Goal: Information Seeking & Learning: Understand process/instructions

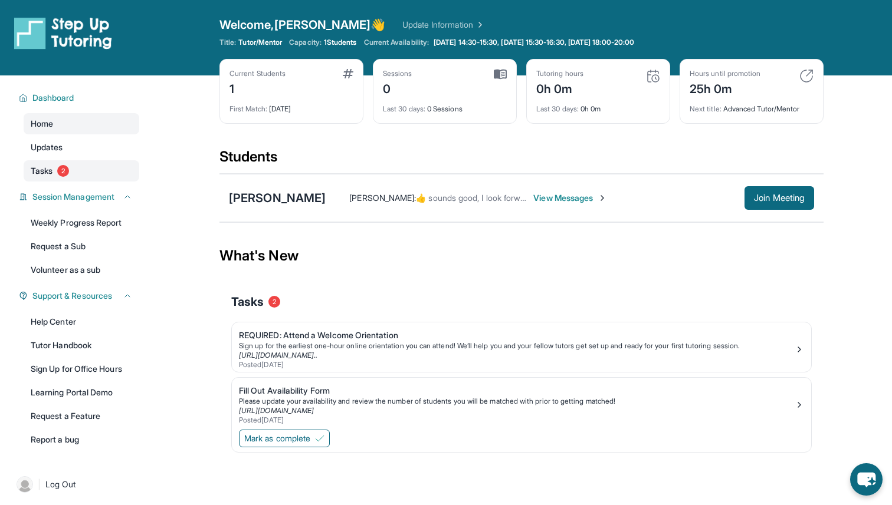
click at [64, 175] on span "2" at bounding box center [63, 171] width 12 height 12
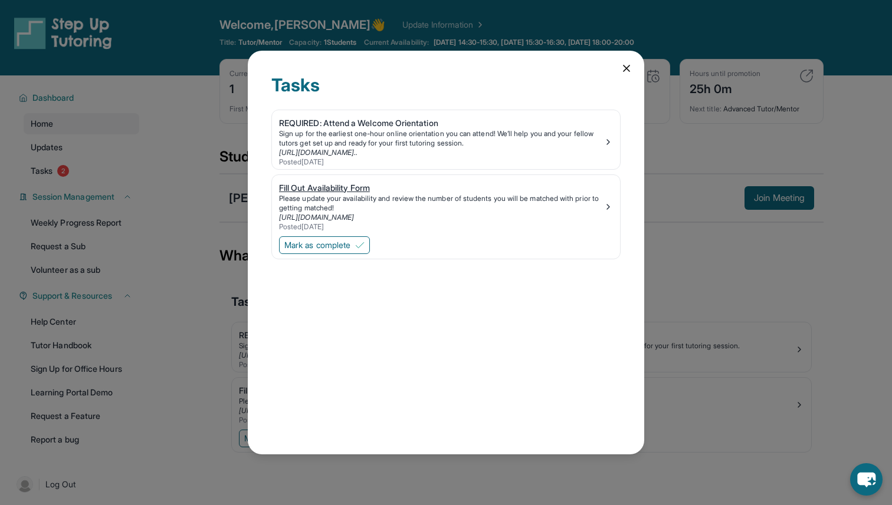
click at [612, 203] on img at bounding box center [607, 206] width 9 height 9
click at [323, 250] on span "Mark as complete" at bounding box center [317, 245] width 66 height 12
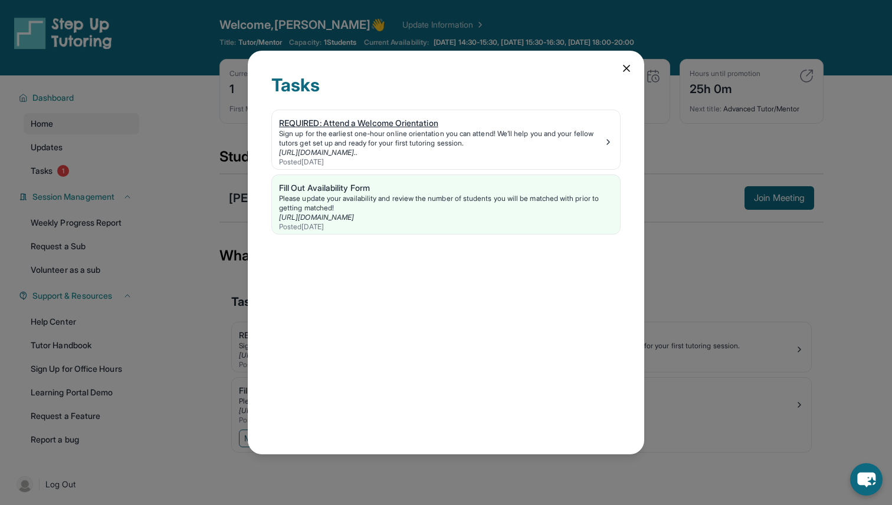
click at [609, 139] on img at bounding box center [607, 141] width 9 height 9
click at [628, 66] on icon at bounding box center [626, 68] width 6 height 6
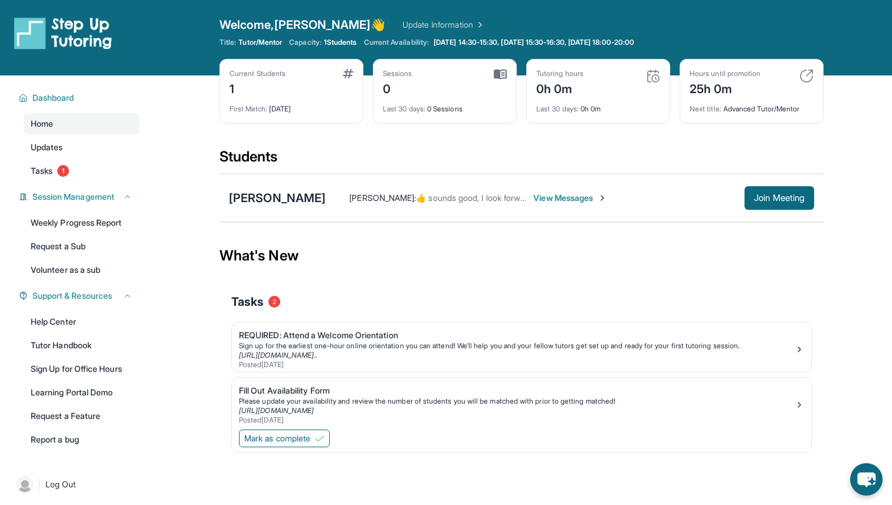
click at [597, 200] on img at bounding box center [601, 197] width 9 height 9
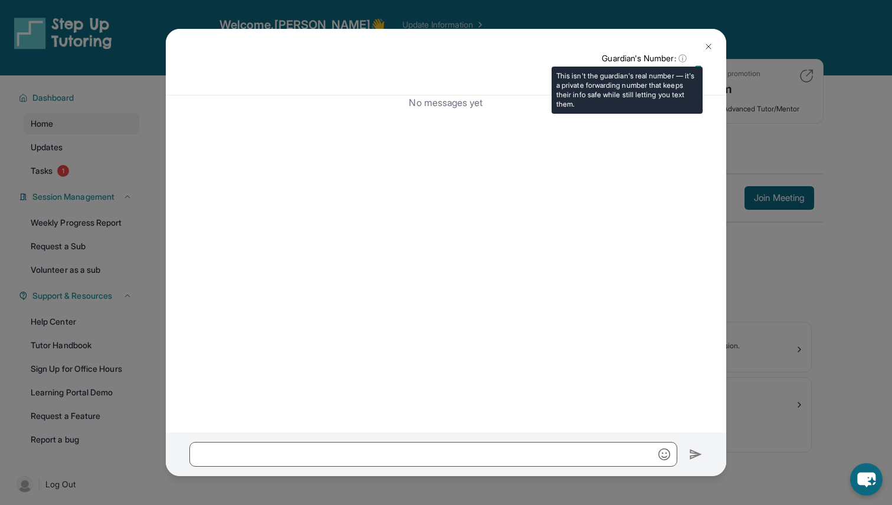
click at [679, 57] on span "ⓘ" at bounding box center [682, 58] width 8 height 12
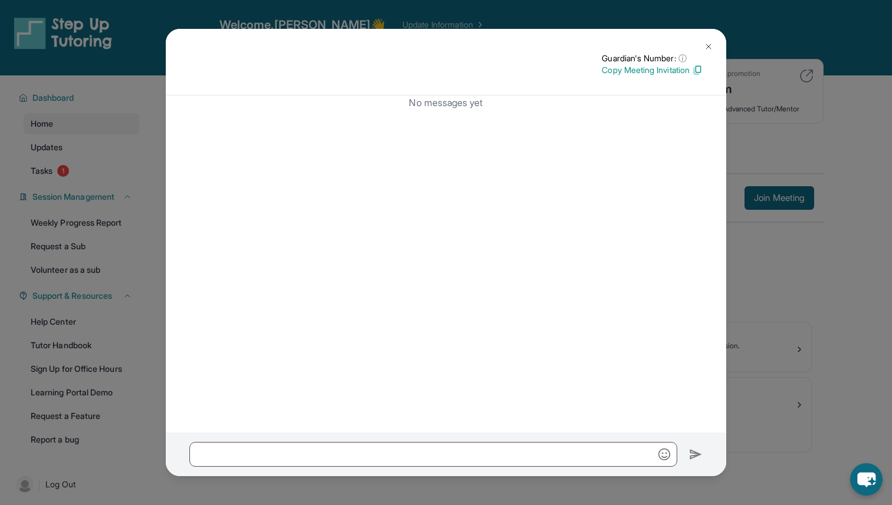
click at [713, 45] on button at bounding box center [708, 47] width 24 height 24
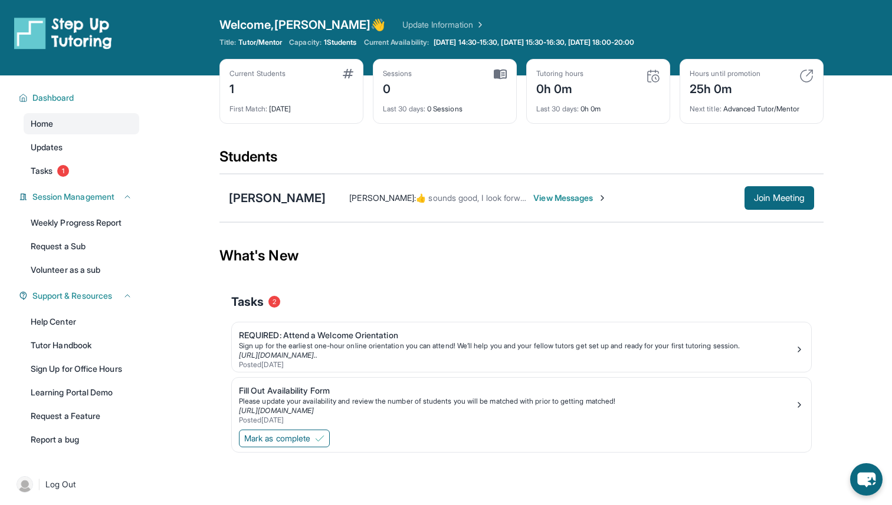
click at [419, 205] on div "[PERSON_NAME] : 👍 sounds good, I look forward to meeting her! View Messages Joi…" at bounding box center [570, 198] width 488 height 24
click at [597, 201] on img at bounding box center [601, 197] width 9 height 9
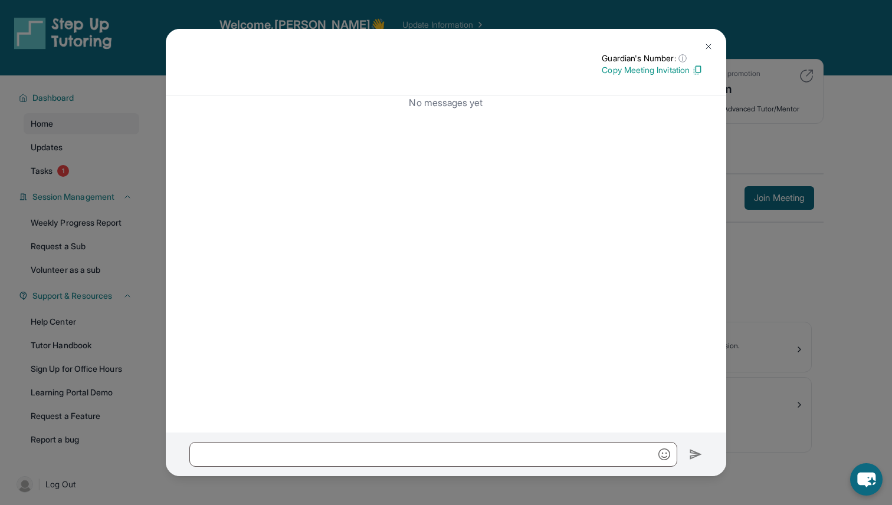
click at [713, 44] on button at bounding box center [708, 47] width 24 height 24
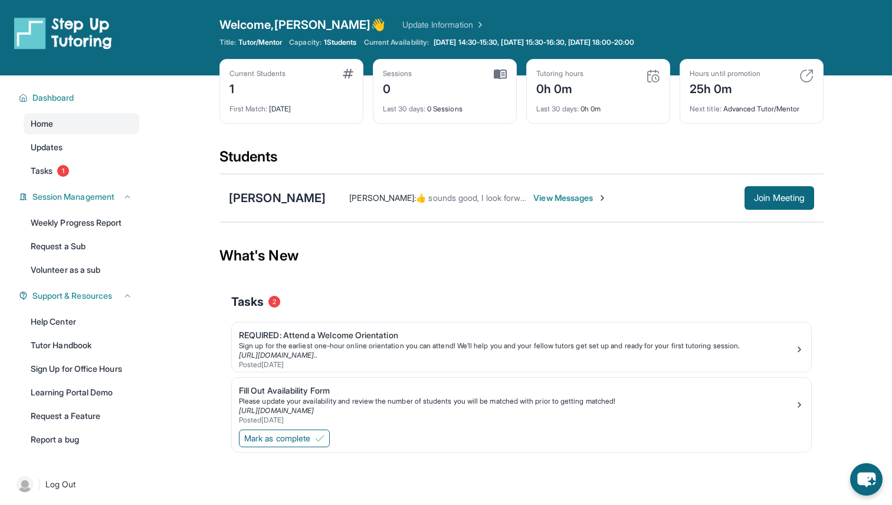
click at [536, 198] on span "View Messages" at bounding box center [570, 198] width 74 height 12
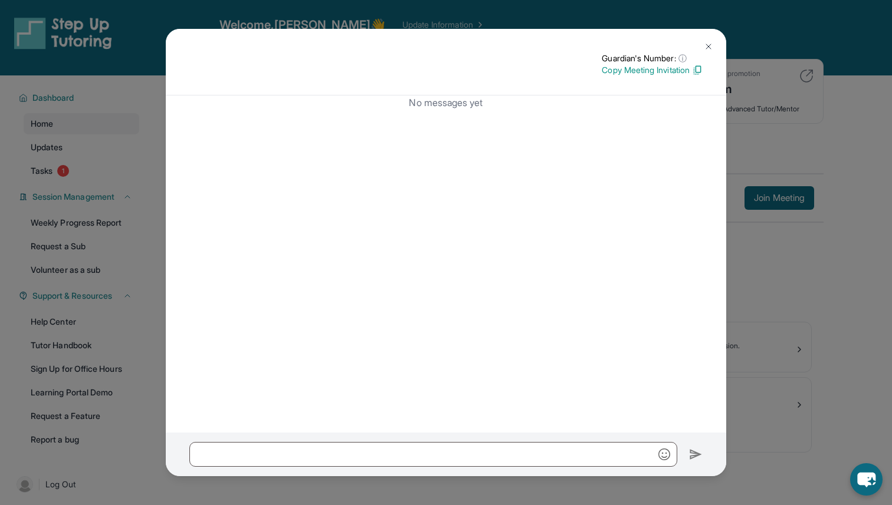
click at [712, 42] on img at bounding box center [708, 46] width 9 height 9
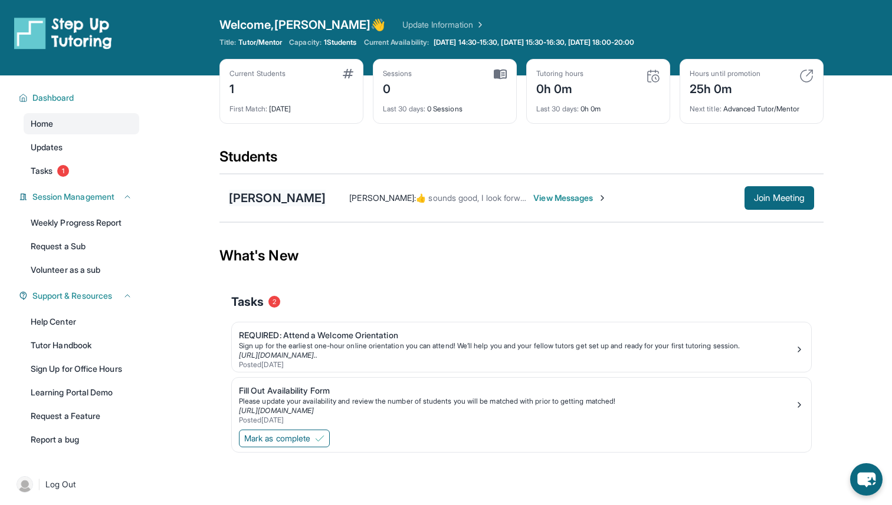
click at [281, 191] on div "[PERSON_NAME]" at bounding box center [277, 198] width 97 height 17
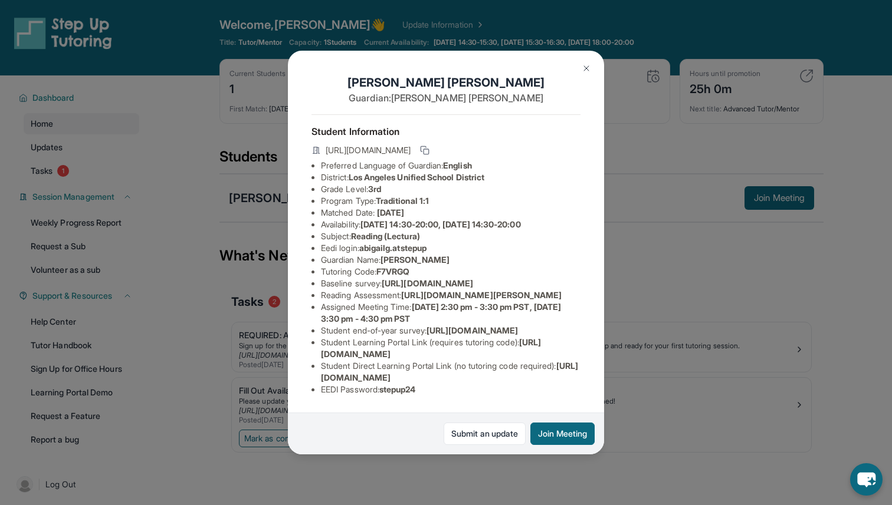
scroll to position [39, 0]
click at [316, 256] on ul "Preferred Language of Guardian: English District: [GEOGRAPHIC_DATA] Unified Sch…" at bounding box center [445, 278] width 269 height 236
drag, startPoint x: 317, startPoint y: 249, endPoint x: 540, endPoint y: 298, distance: 227.5
click at [540, 298] on ul "Preferred Language of Guardian: English District: [GEOGRAPHIC_DATA] Unified Sch…" at bounding box center [445, 278] width 269 height 236
click at [587, 285] on div "[PERSON_NAME] Guardian: [PERSON_NAME] Student Information [URL][DOMAIN_NAME] Pr…" at bounding box center [446, 253] width 316 height 405
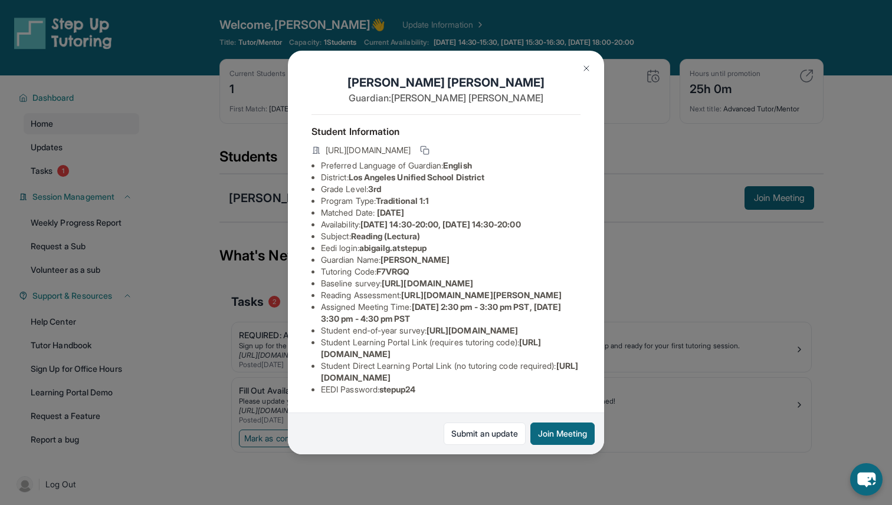
click at [473, 278] on span "[URL][DOMAIN_NAME]" at bounding box center [427, 283] width 91 height 10
drag, startPoint x: 522, startPoint y: 279, endPoint x: 312, endPoint y: 257, distance: 211.7
click at [312, 257] on div "[PERSON_NAME] Guardian: [PERSON_NAME] Student Information [URL][DOMAIN_NAME] Pr…" at bounding box center [446, 253] width 316 height 405
copy span "[URL][DOMAIN_NAME]"
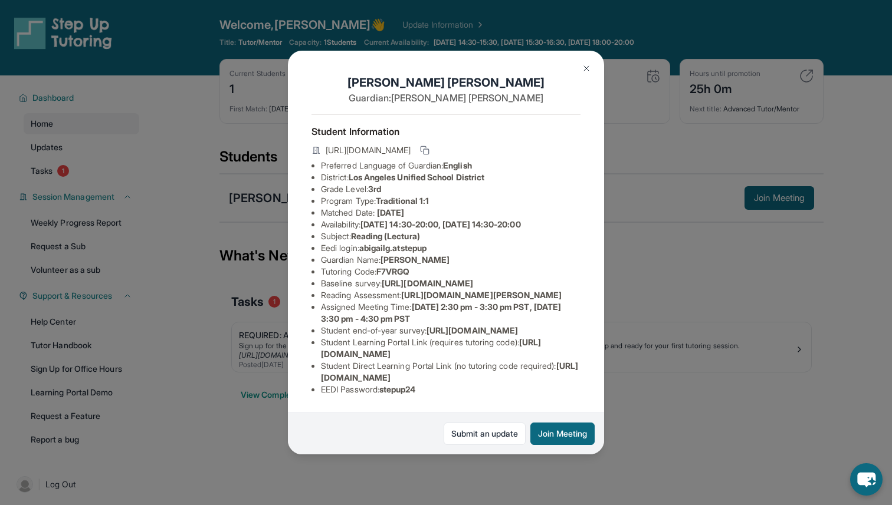
click at [335, 298] on li "Reading Assessment : [URL][DOMAIN_NAME][PERSON_NAME]" at bounding box center [450, 296] width 259 height 12
drag, startPoint x: 554, startPoint y: 306, endPoint x: 383, endPoint y: 285, distance: 171.7
click at [383, 290] on li "Reading Assessment : [URL][DOMAIN_NAME][PERSON_NAME]" at bounding box center [450, 296] width 259 height 12
copy span "[URL][DOMAIN_NAME][PERSON_NAME]"
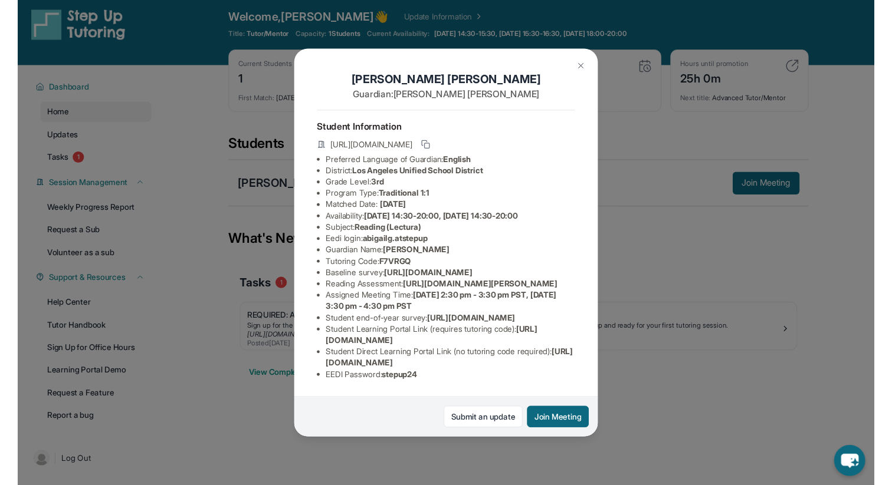
scroll to position [0, 0]
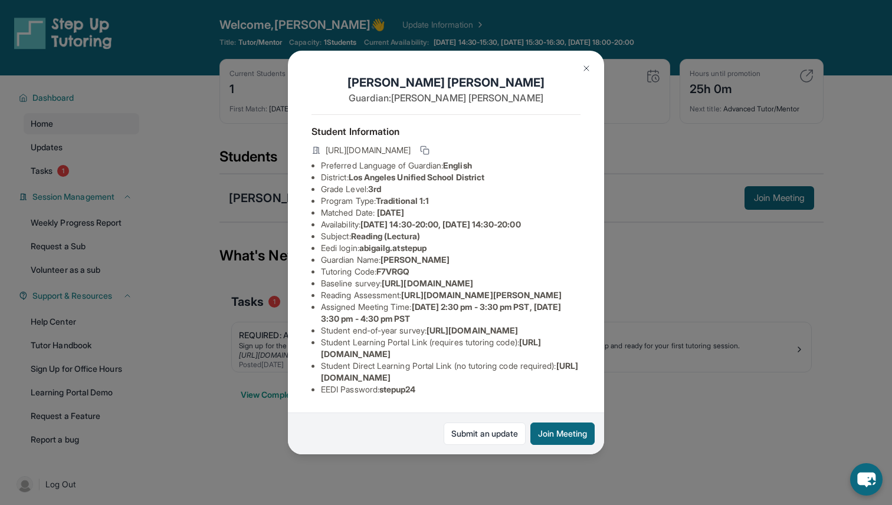
click at [589, 70] on img at bounding box center [585, 68] width 9 height 9
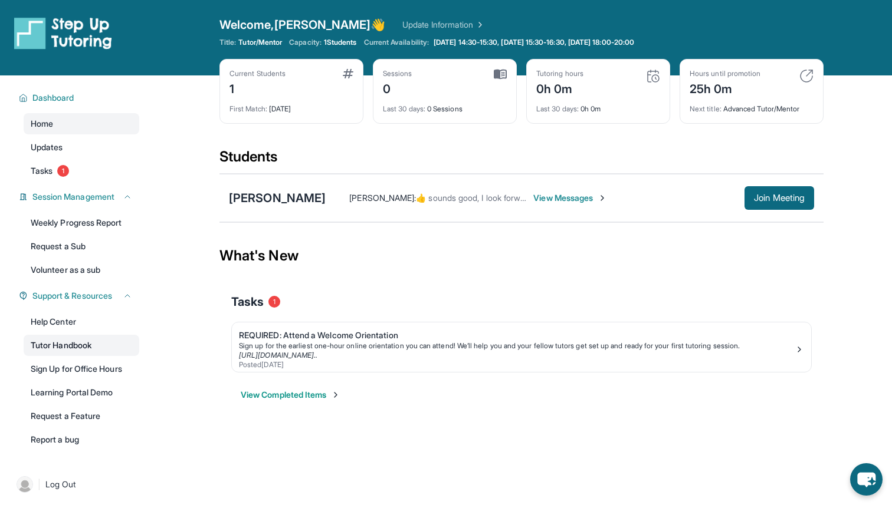
click at [82, 353] on link "Tutor Handbook" at bounding box center [82, 345] width 116 height 21
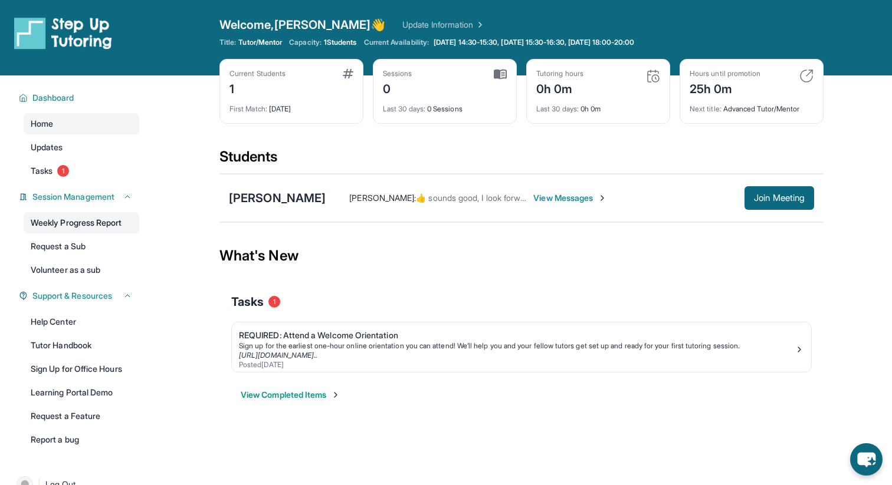
click at [100, 216] on link "Weekly Progress Report" at bounding box center [82, 222] width 116 height 21
click at [754, 195] on span "Join Meeting" at bounding box center [779, 198] width 51 height 7
click at [751, 187] on button "Join Meeting" at bounding box center [779, 198] width 70 height 24
click at [294, 198] on div "[PERSON_NAME]" at bounding box center [277, 198] width 97 height 17
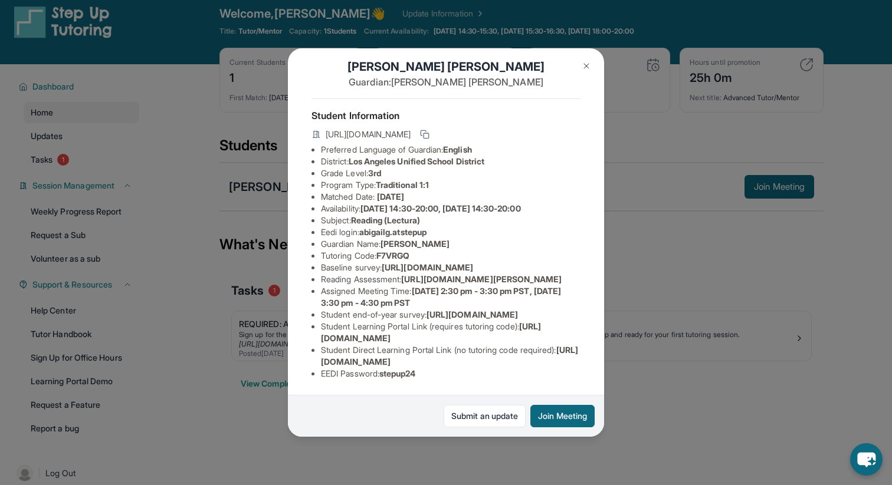
scroll to position [15, 0]
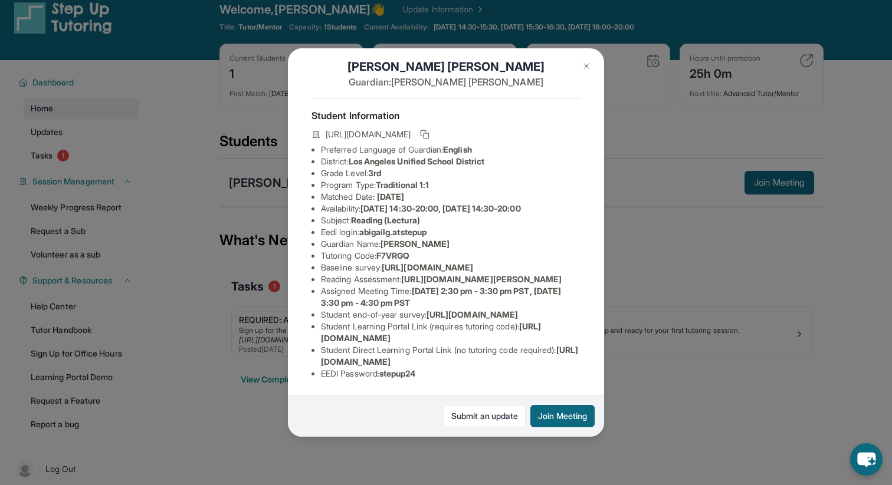
click at [714, 84] on div "[PERSON_NAME] Guardian: [PERSON_NAME] Student Information [URL][DOMAIN_NAME] Pr…" at bounding box center [446, 242] width 892 height 485
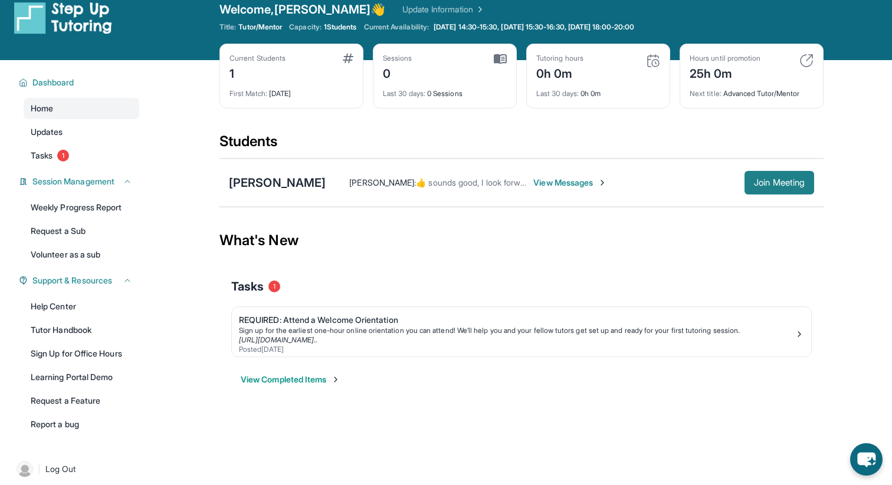
click at [785, 190] on button "Join Meeting" at bounding box center [779, 183] width 70 height 24
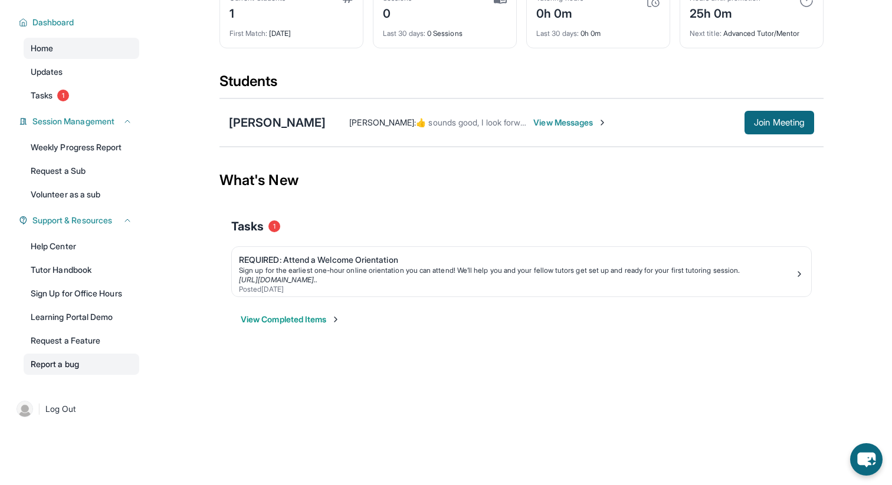
scroll to position [0, 0]
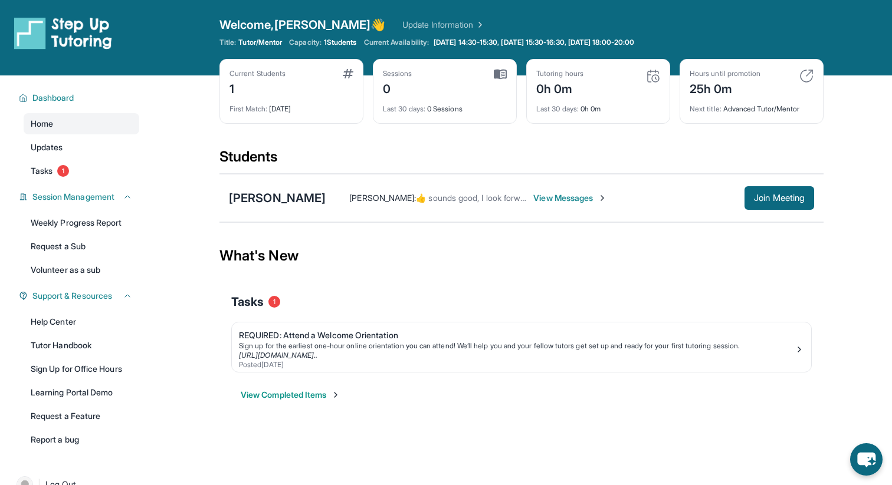
click at [423, 27] on link "Update Information" at bounding box center [443, 25] width 83 height 12
click at [123, 169] on link "Tasks 1" at bounding box center [82, 170] width 116 height 21
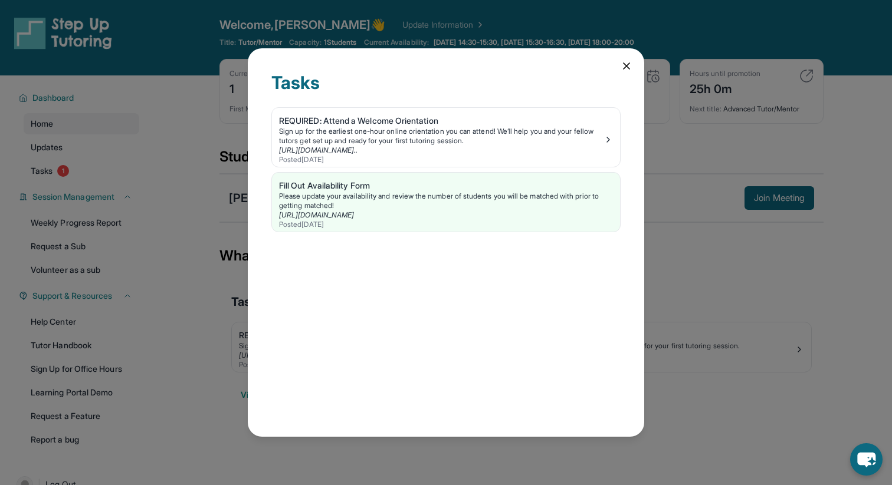
click at [626, 73] on div "Tasks REQUIRED: Attend a Welcome Orientation Sign up for the earliest one-hour …" at bounding box center [446, 242] width 396 height 388
click at [621, 71] on icon at bounding box center [626, 66] width 12 height 12
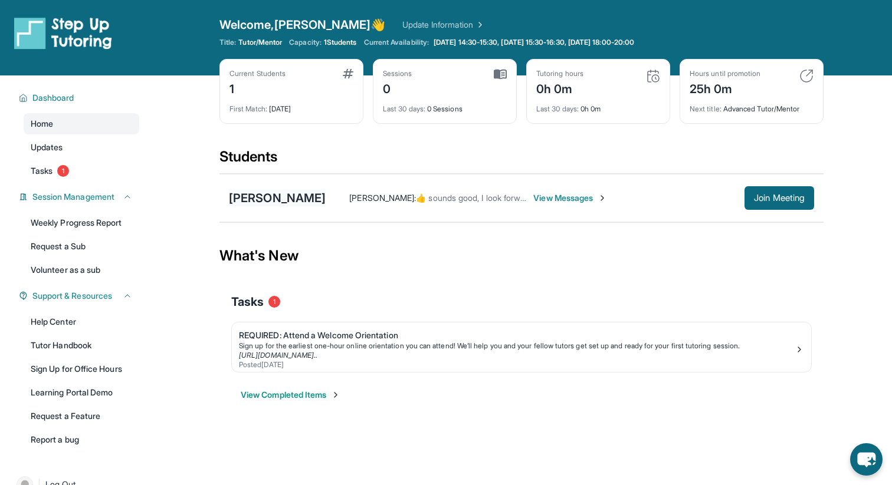
click at [252, 195] on div "[PERSON_NAME]" at bounding box center [277, 198] width 97 height 17
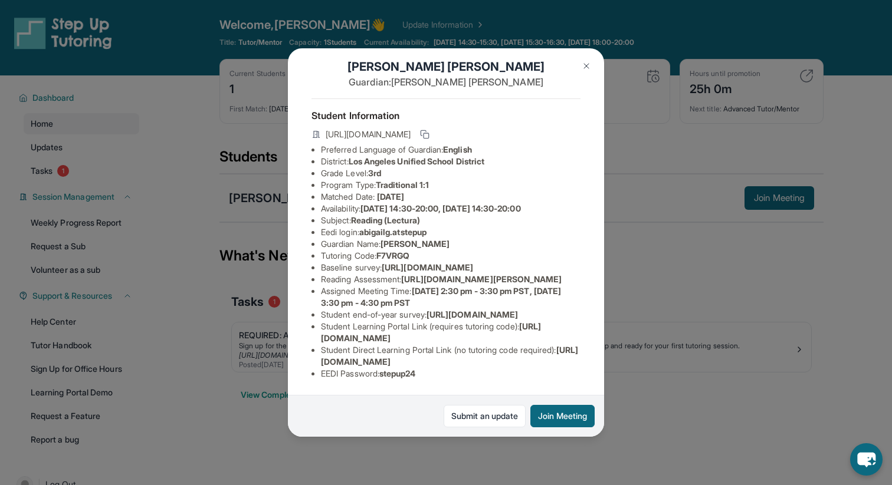
scroll to position [119, 0]
drag, startPoint x: 321, startPoint y: 340, endPoint x: 534, endPoint y: 336, distance: 212.9
click at [534, 336] on li "Student Learning Portal Link (requires tutoring code) : [URL][DOMAIN_NAME]" at bounding box center [450, 333] width 259 height 24
click at [426, 310] on span "[URL][DOMAIN_NAME]" at bounding box center [471, 315] width 91 height 10
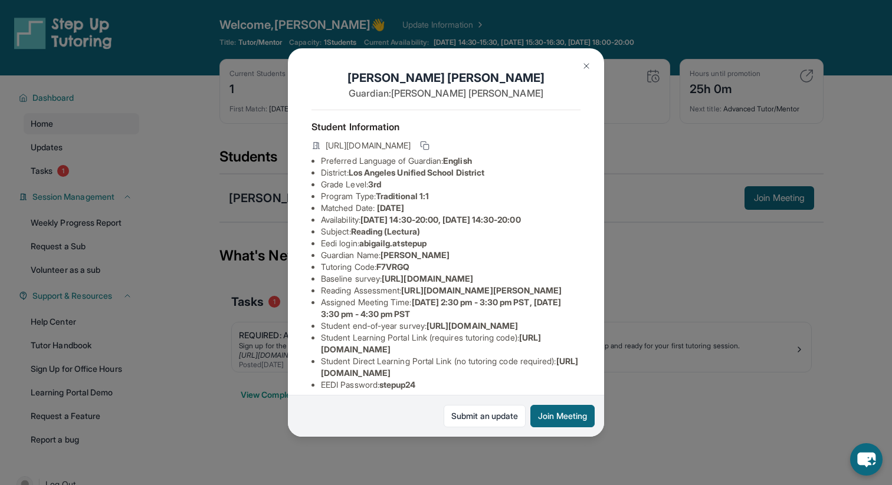
scroll to position [2, 25]
click at [311, 291] on ul "Preferred Language of Guardian: English District: [GEOGRAPHIC_DATA] Unified Sch…" at bounding box center [445, 273] width 269 height 236
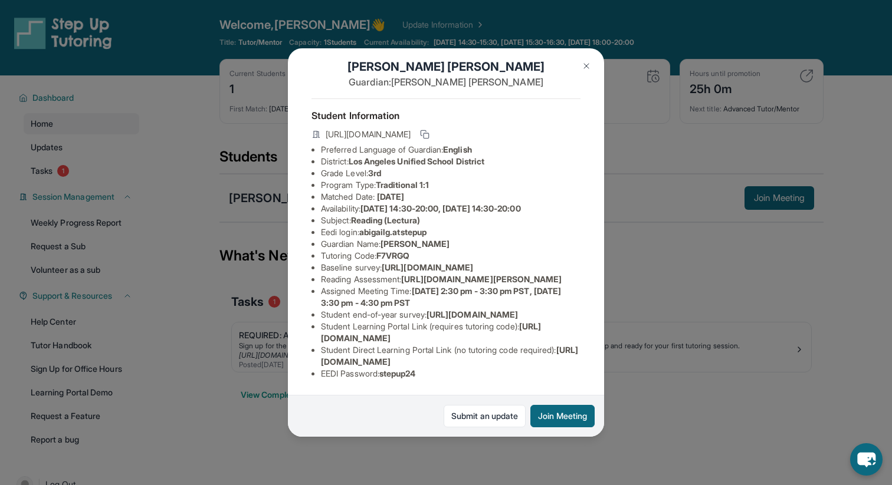
scroll to position [62, 25]
drag, startPoint x: 383, startPoint y: 267, endPoint x: 392, endPoint y: 276, distance: 12.9
click at [392, 276] on li "Reading Assessment : [URL][DOMAIN_NAME][PERSON_NAME]" at bounding box center [450, 280] width 259 height 12
drag, startPoint x: 551, startPoint y: 288, endPoint x: 383, endPoint y: 268, distance: 169.2
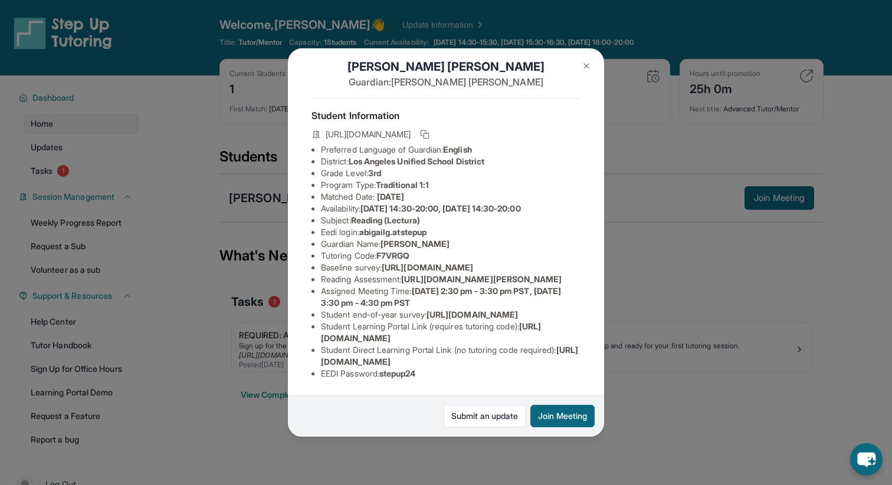
click at [383, 274] on li "Reading Assessment : [URL][DOMAIN_NAME][PERSON_NAME]" at bounding box center [450, 280] width 259 height 12
copy span "[URL][DOMAIN_NAME][PERSON_NAME]"
click at [380, 274] on li "Reading Assessment : [URL][DOMAIN_NAME][PERSON_NAME]" at bounding box center [450, 280] width 259 height 12
click at [589, 70] on img at bounding box center [585, 65] width 9 height 9
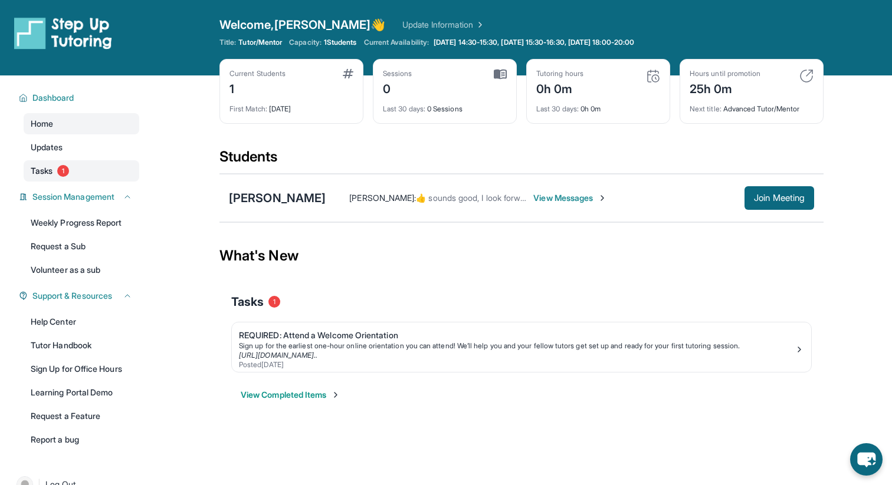
click at [75, 176] on link "Tasks 1" at bounding box center [82, 170] width 116 height 21
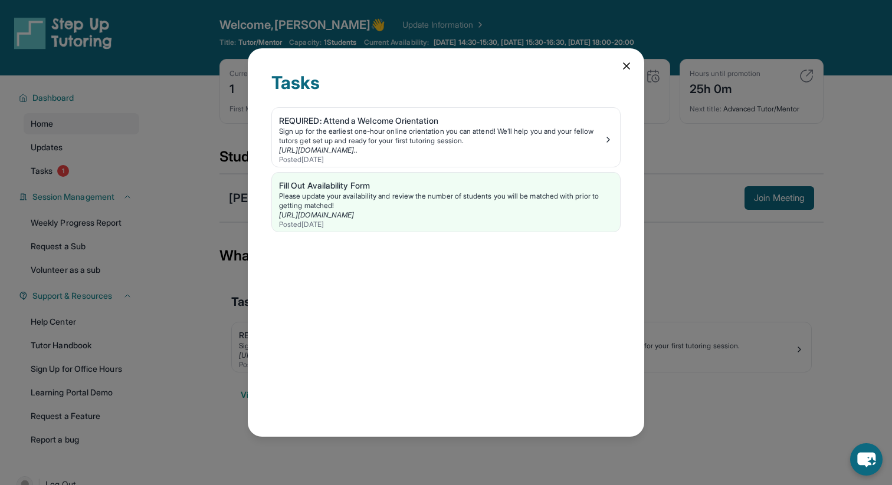
click at [620, 69] on icon at bounding box center [626, 66] width 12 height 12
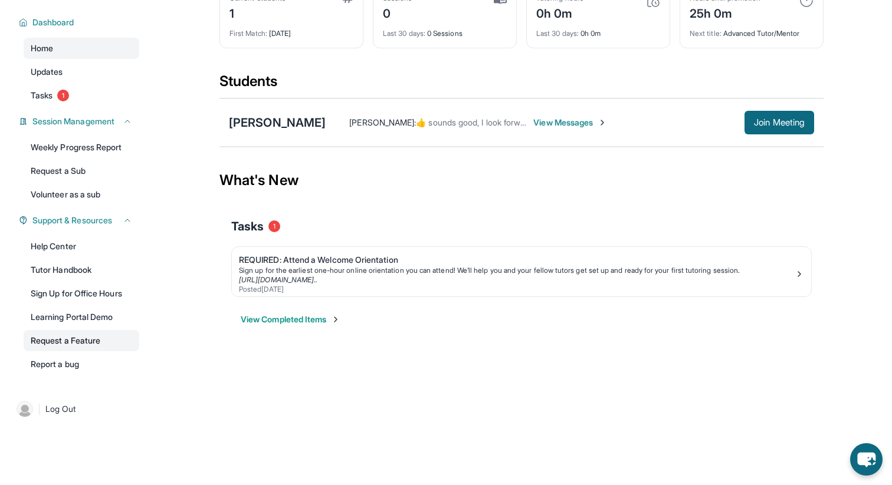
scroll to position [0, 0]
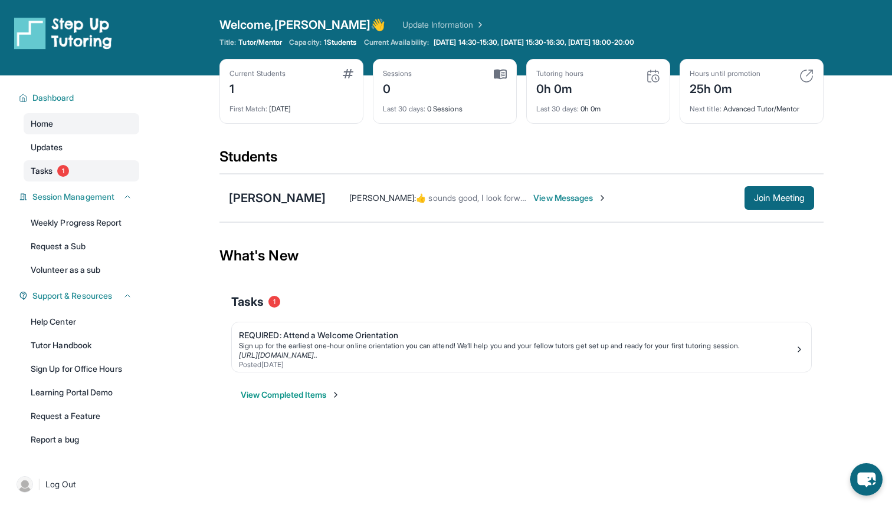
click at [104, 172] on link "Tasks 1" at bounding box center [82, 170] width 116 height 21
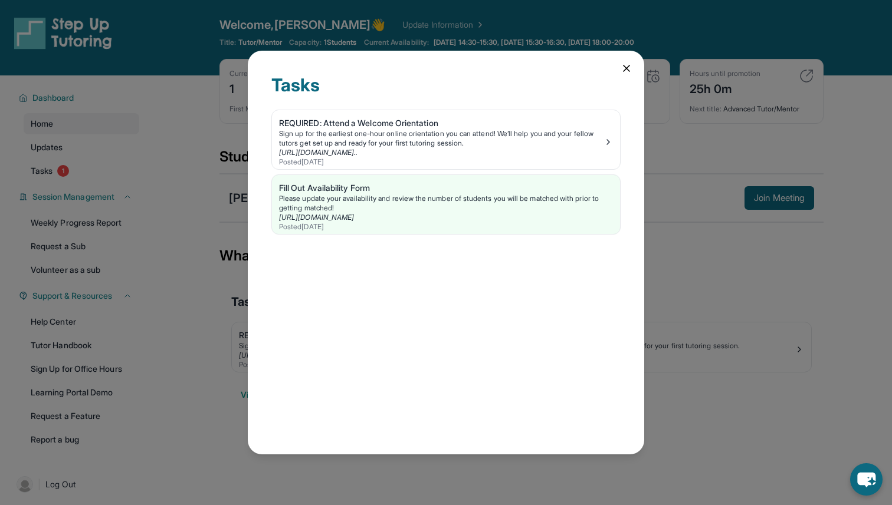
click at [629, 78] on div "Tasks REQUIRED: Attend a Welcome Orientation Sign up for the earliest one-hour …" at bounding box center [446, 253] width 396 height 405
click at [635, 71] on div "Tasks REQUIRED: Attend a Welcome Orientation Sign up for the earliest one-hour …" at bounding box center [446, 253] width 396 height 405
click at [624, 64] on icon at bounding box center [626, 69] width 12 height 12
